Goal: Subscribe to service/newsletter

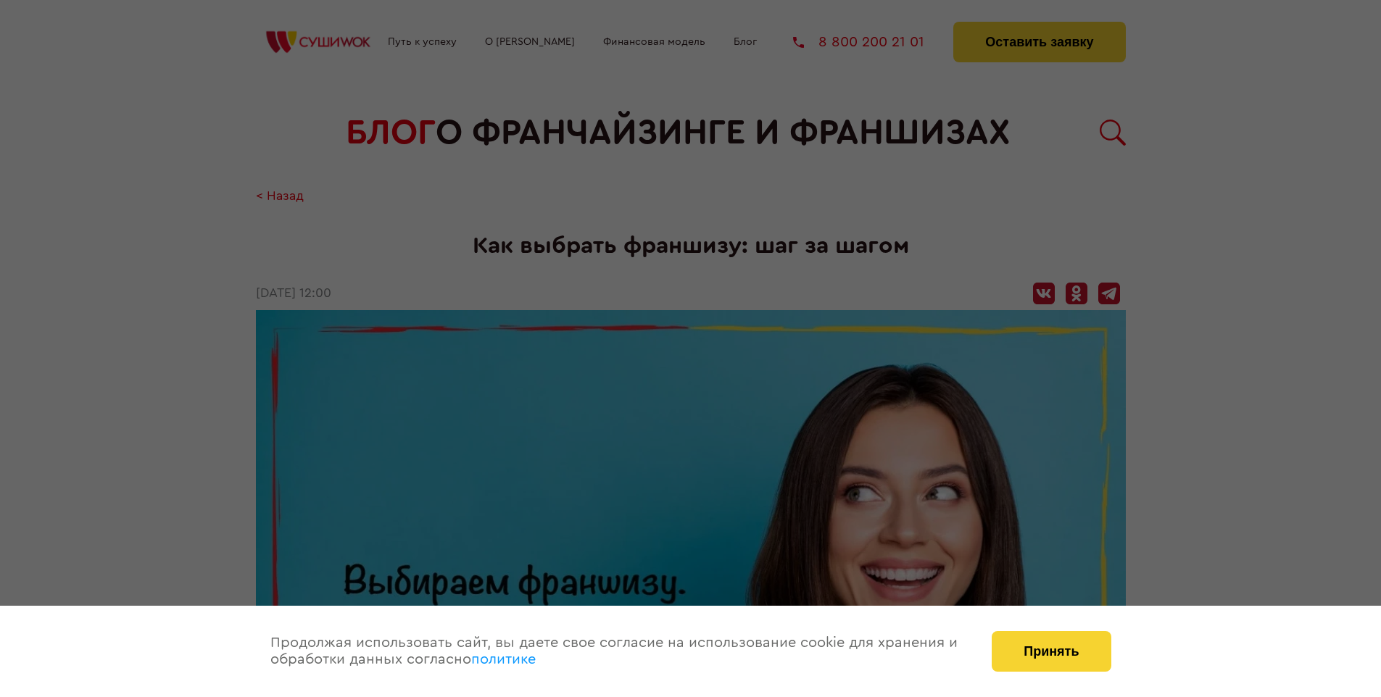
scroll to position [2030, 0]
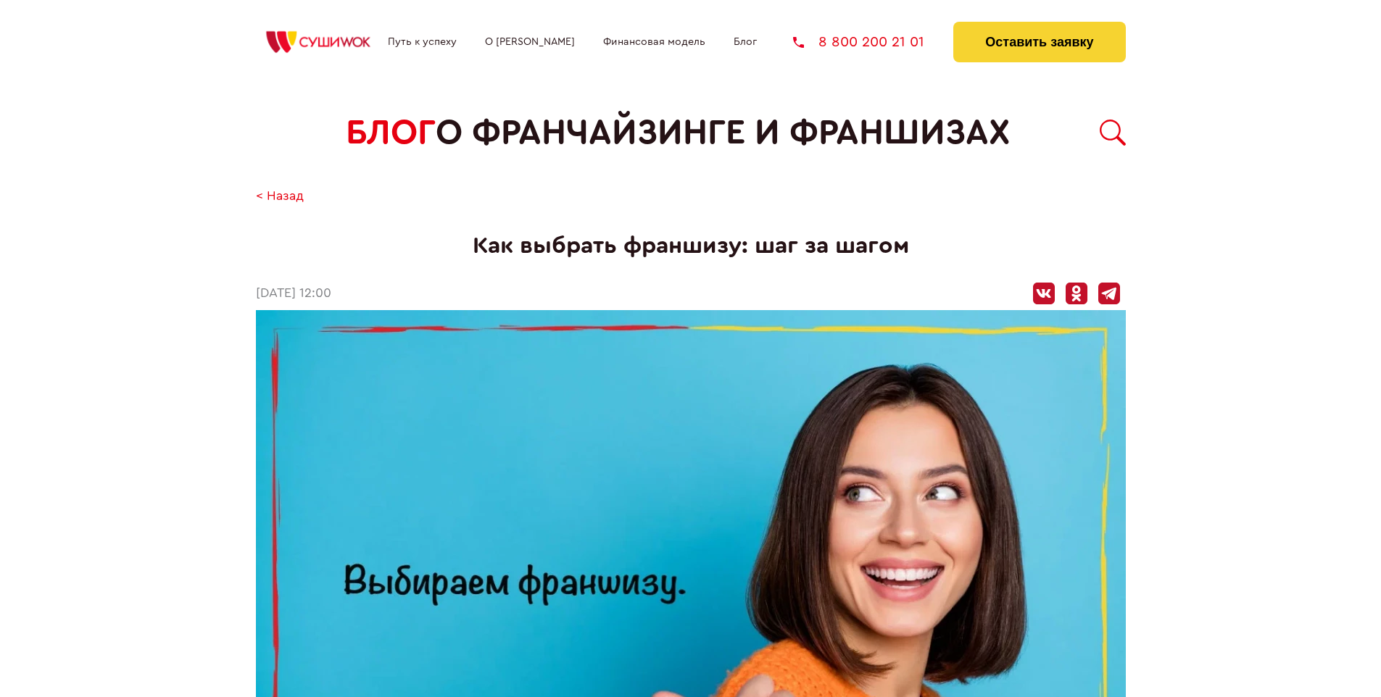
scroll to position [2030, 0]
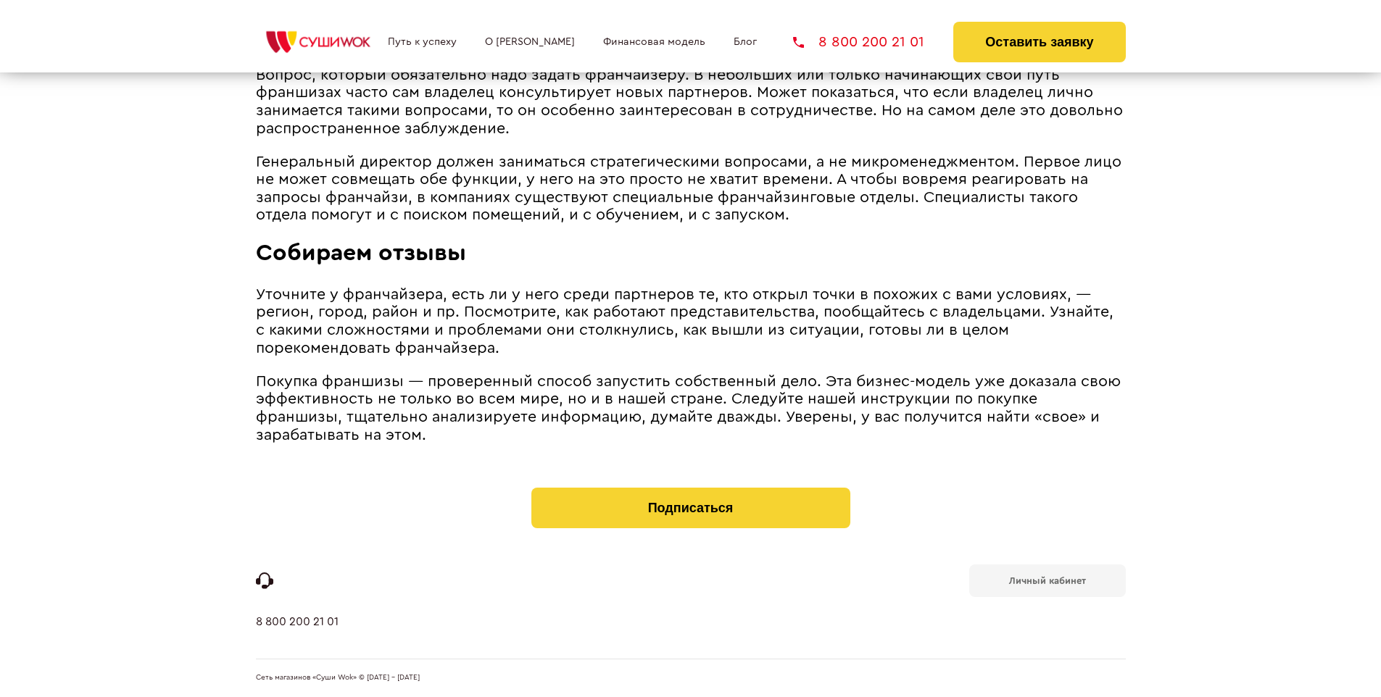
click at [1046, 580] on b "Личный кабинет" at bounding box center [1047, 580] width 77 height 9
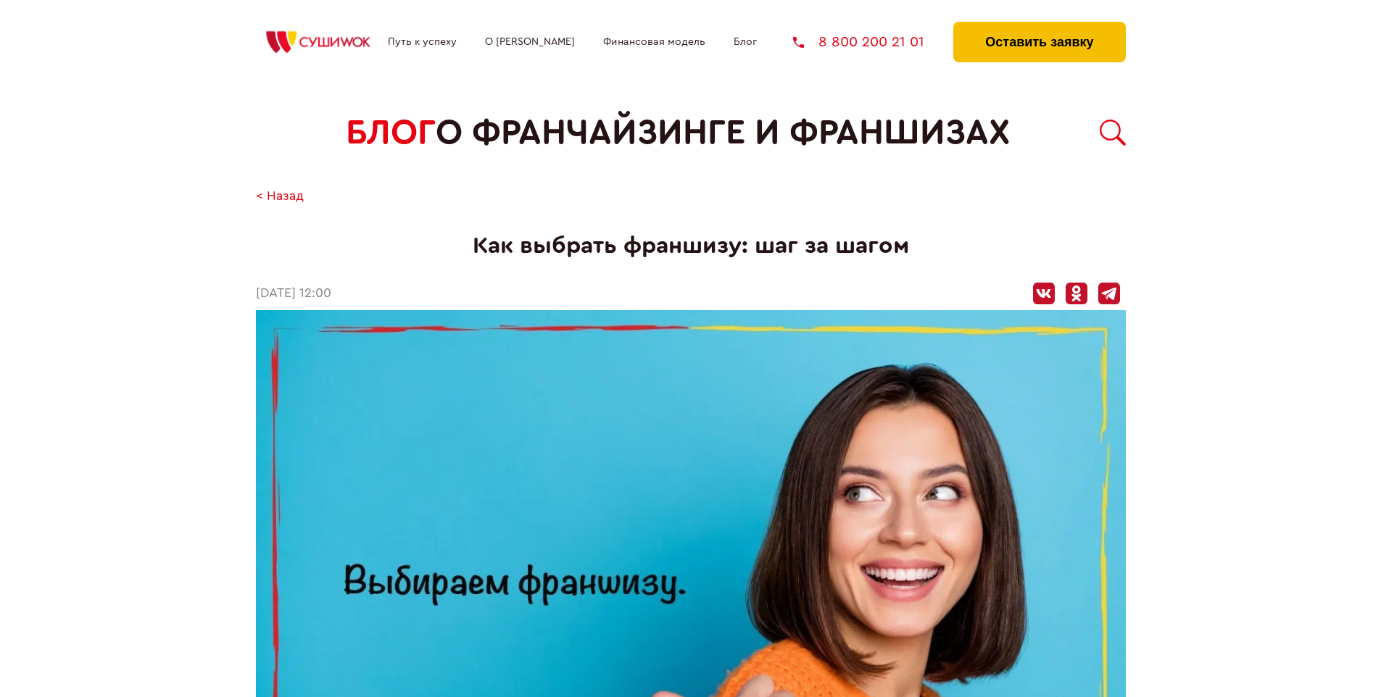
click at [1038, 25] on button "Оставить заявку" at bounding box center [1039, 42] width 172 height 41
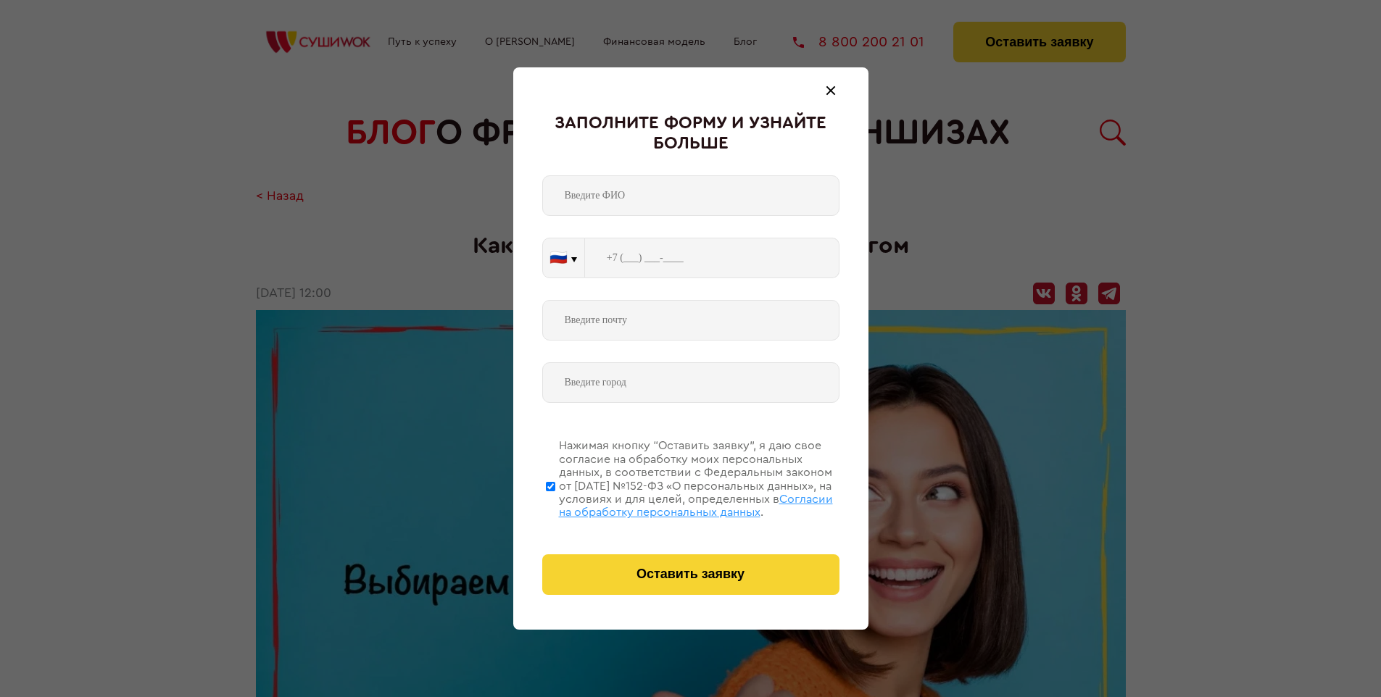
click at [672, 504] on span "Согласии на обработку персональных данных" at bounding box center [696, 506] width 274 height 25
click at [555, 504] on input "Нажимая кнопку “Оставить заявку”, я даю свое согласие на обработку моих персона…" at bounding box center [550, 486] width 9 height 116
checkbox input "false"
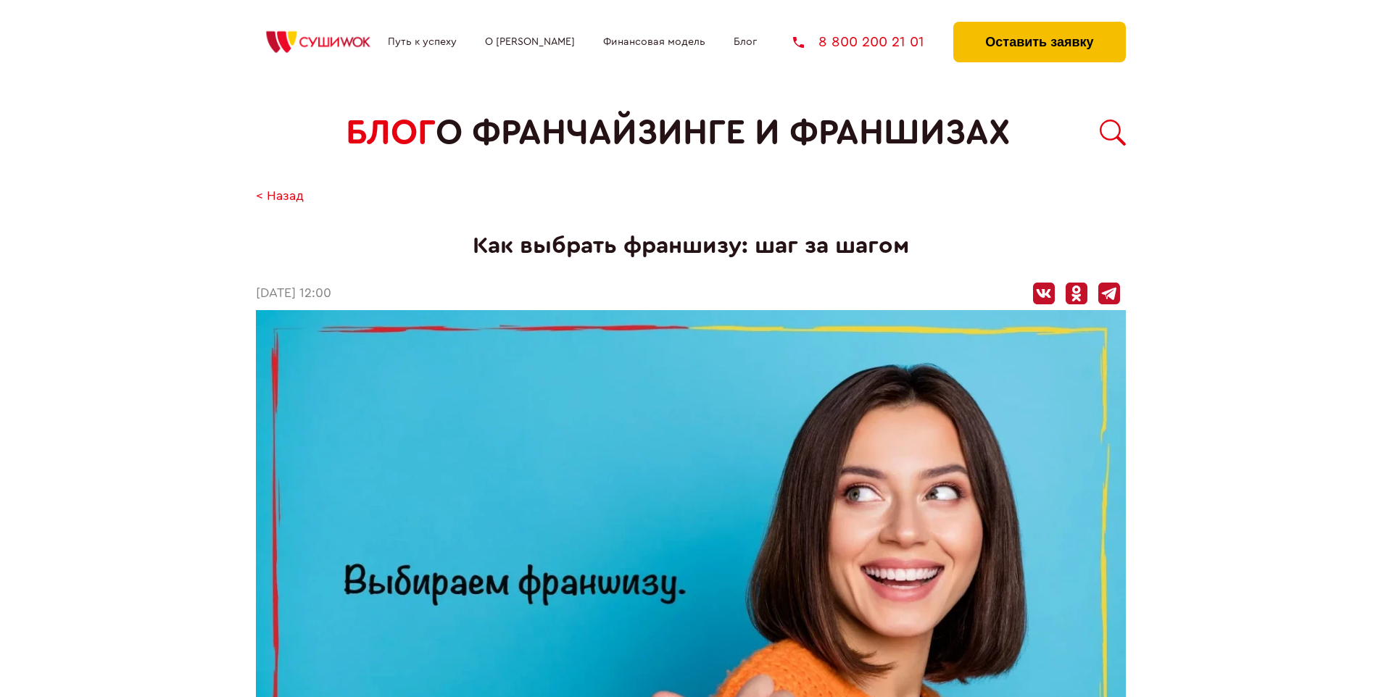
click at [1038, 25] on button "Оставить заявку" at bounding box center [1039, 42] width 172 height 41
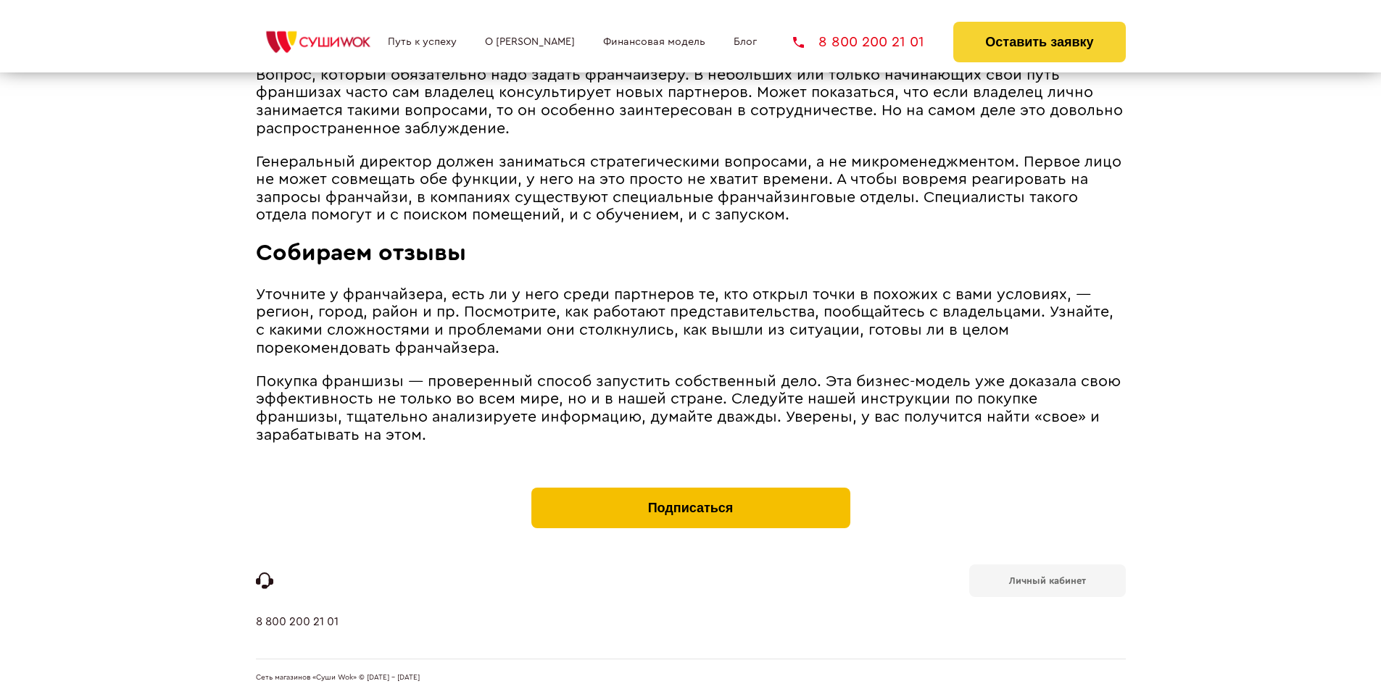
click at [690, 491] on button "Подписаться" at bounding box center [690, 508] width 319 height 41
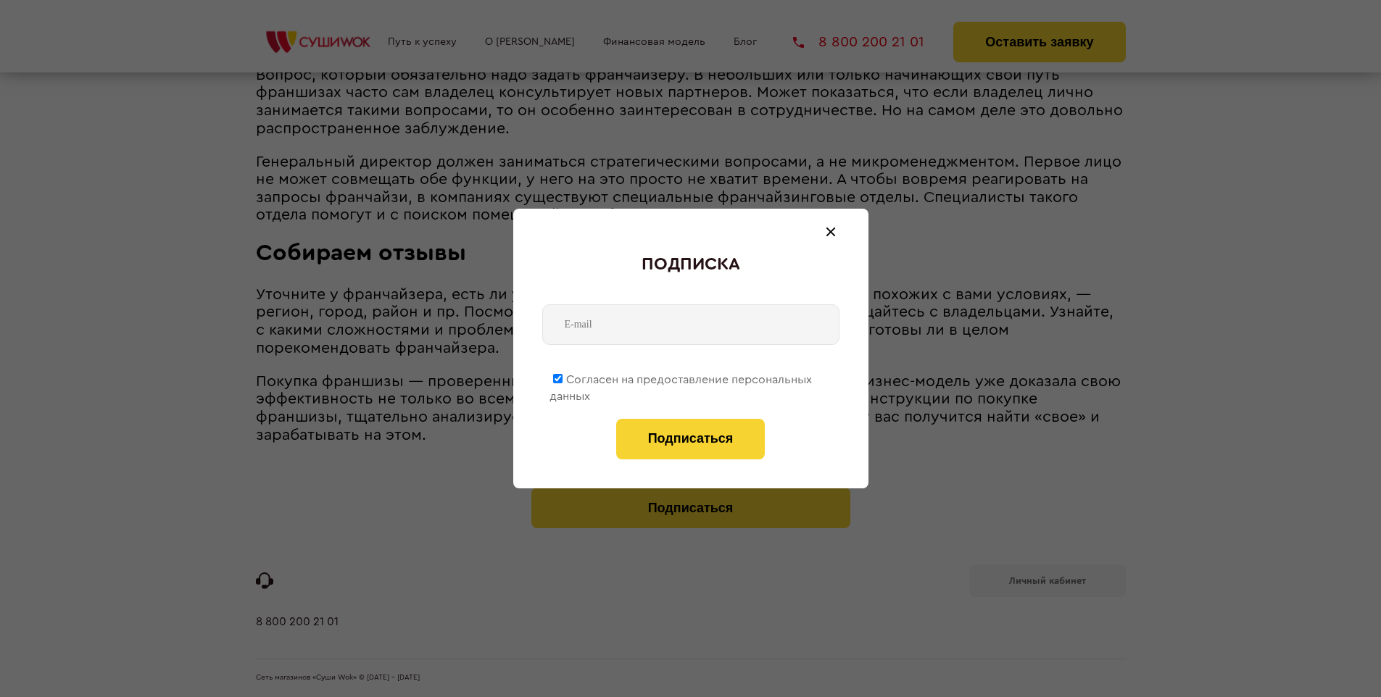
click at [681, 377] on span "Согласен на предоставление персональных данных" at bounding box center [680, 388] width 262 height 28
click at [562, 377] on input "Согласен на предоставление персональных данных" at bounding box center [557, 378] width 9 height 9
checkbox input "false"
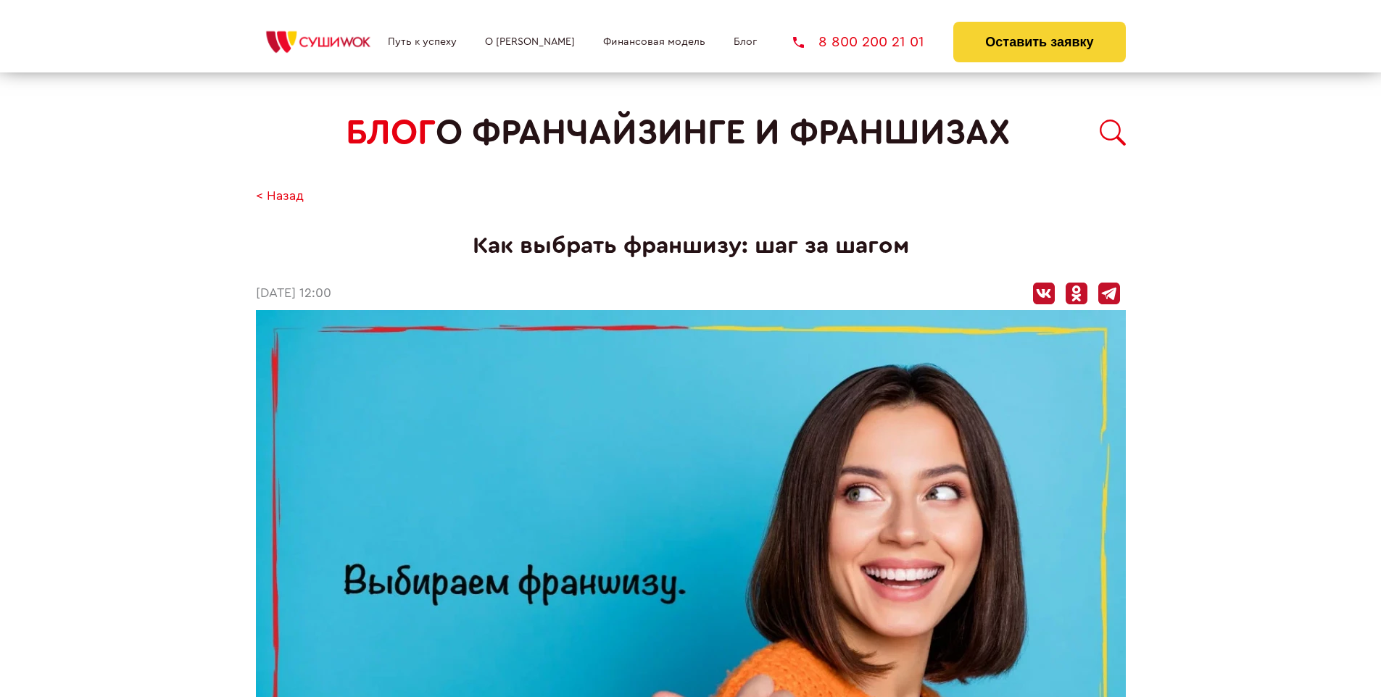
scroll to position [2030, 0]
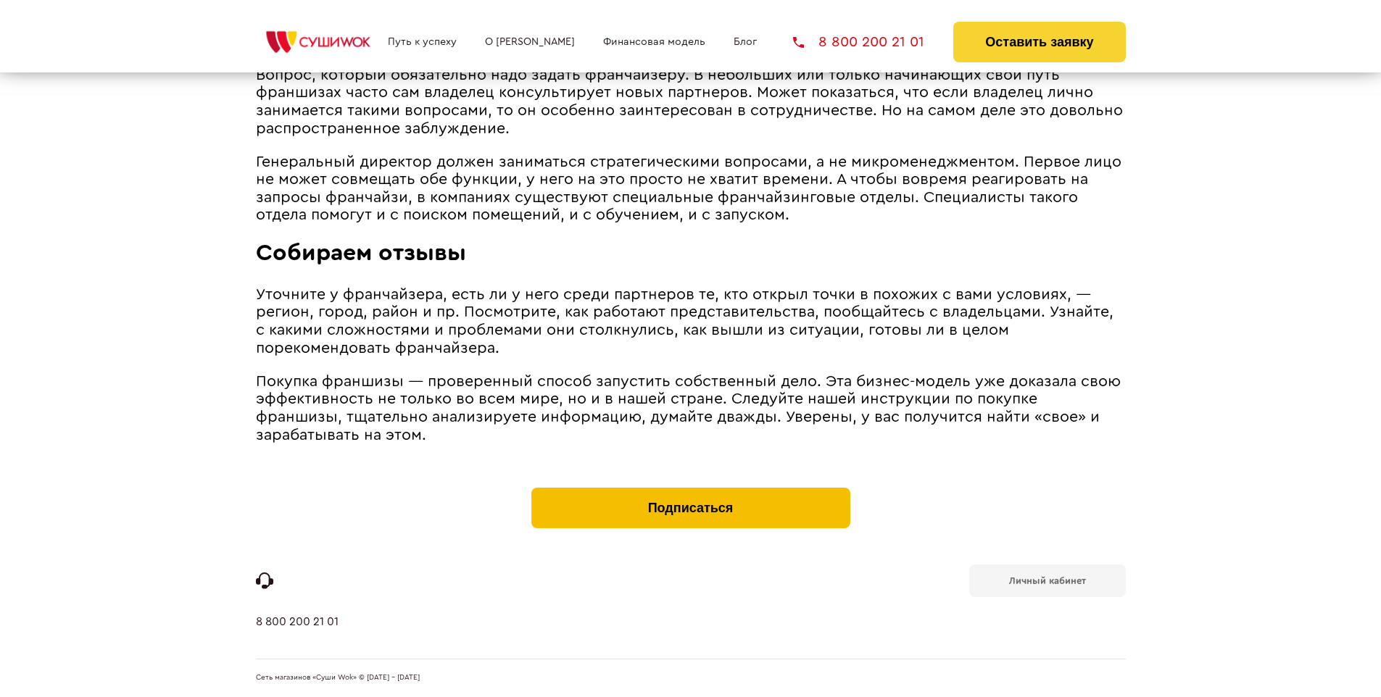
click at [690, 491] on button "Подписаться" at bounding box center [690, 508] width 319 height 41
